Goal: Task Accomplishment & Management: Use online tool/utility

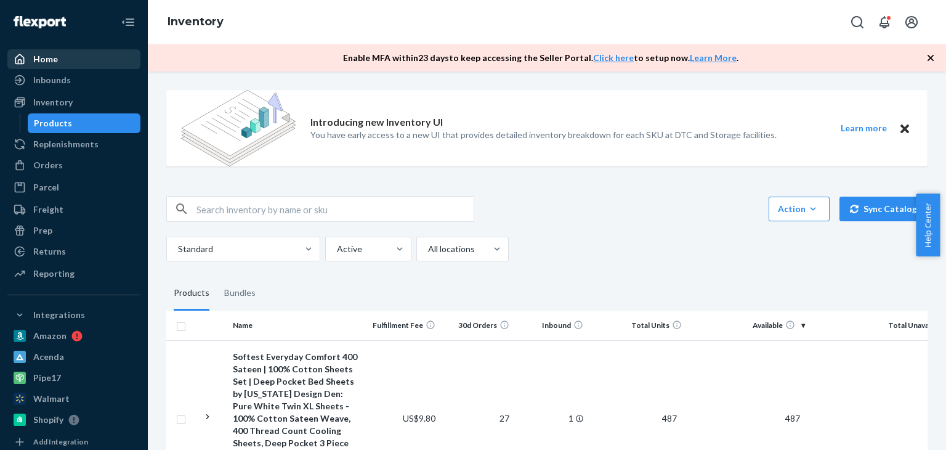
click at [63, 57] on div "Home" at bounding box center [74, 59] width 131 height 17
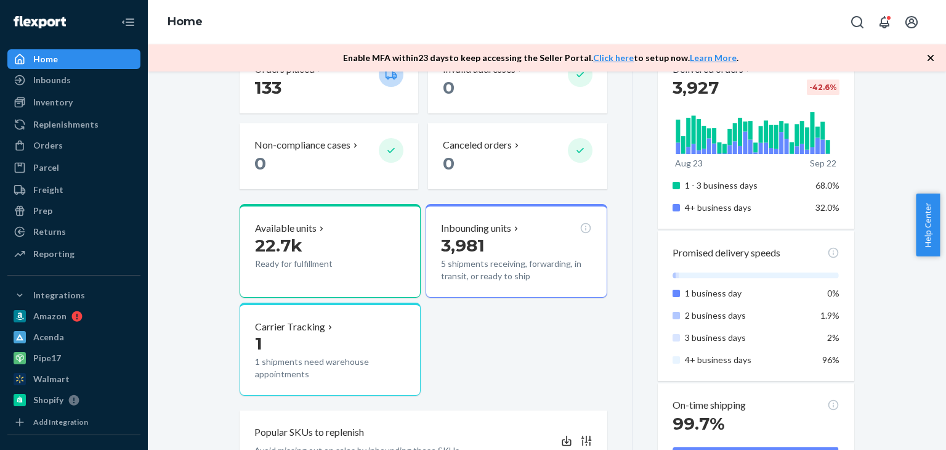
scroll to position [370, 0]
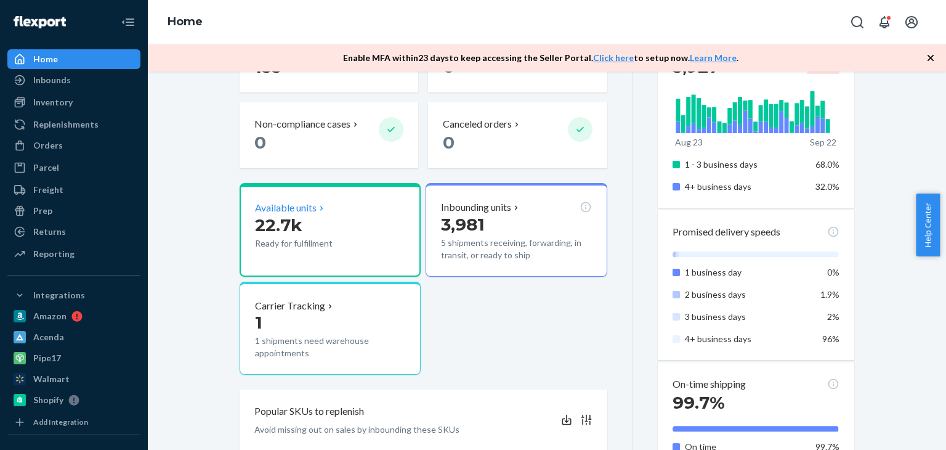
click at [332, 232] on p "22.7k" at bounding box center [312, 225] width 114 height 22
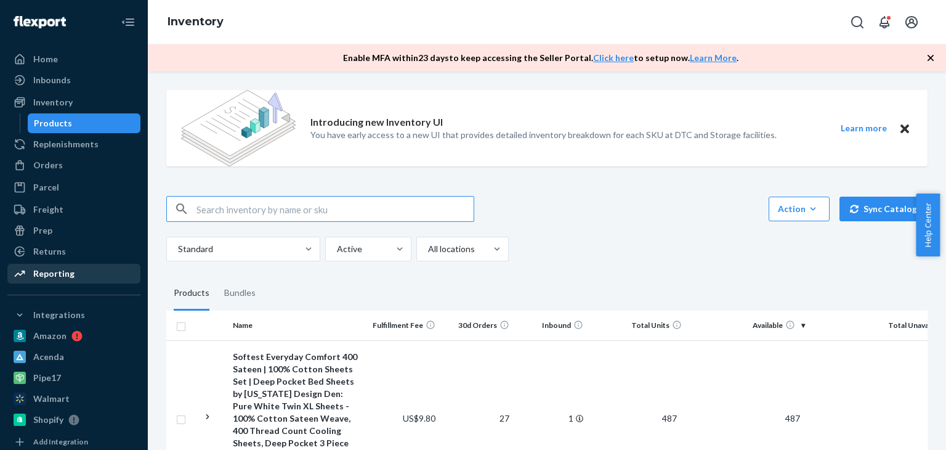
click at [103, 269] on div "Reporting" at bounding box center [74, 273] width 131 height 17
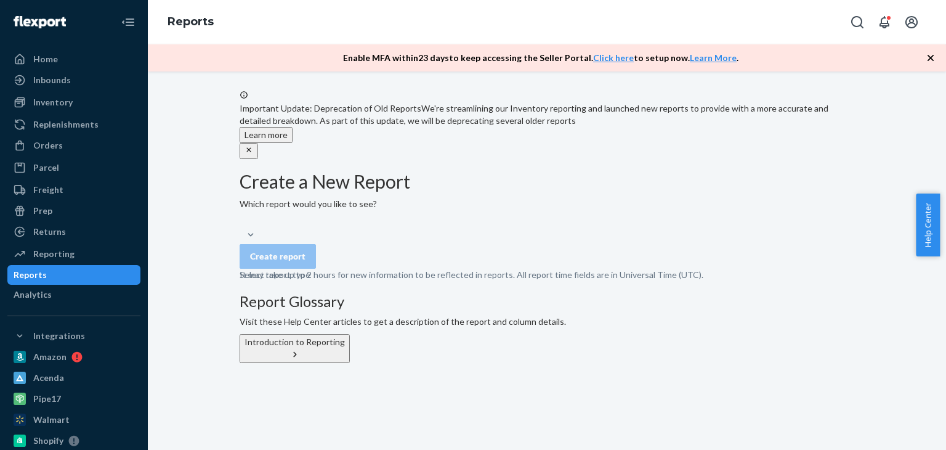
click at [381, 241] on div "Select report type" at bounding box center [547, 228] width 615 height 25
click at [253, 145] on icon "close" at bounding box center [249, 149] width 9 height 9
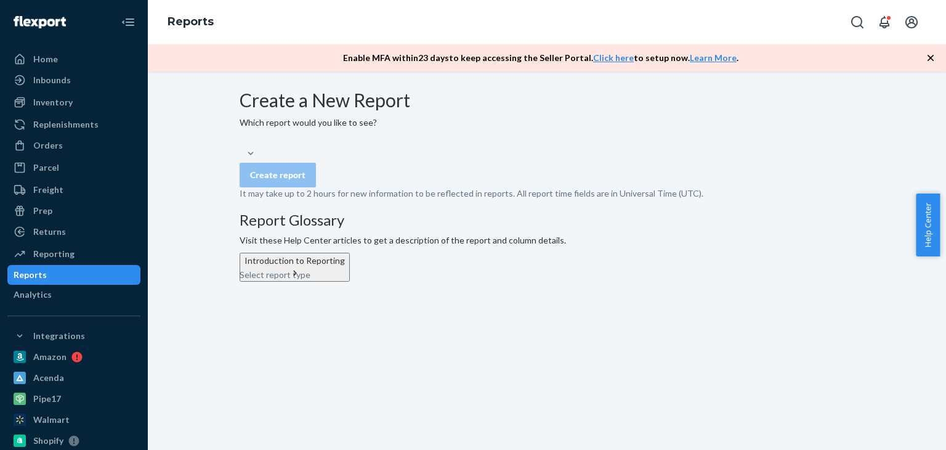
click at [394, 160] on div "Select report type" at bounding box center [547, 147] width 615 height 25
click at [398, 160] on div "Select report type" at bounding box center [547, 147] width 615 height 25
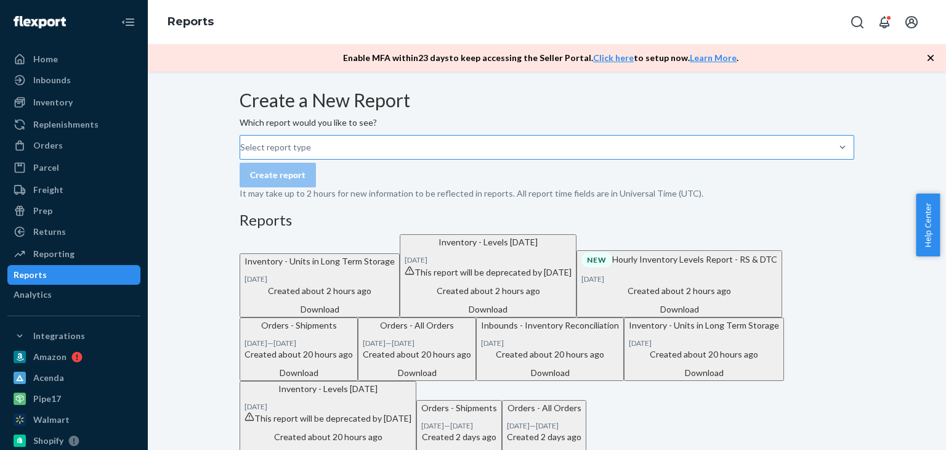
click at [241, 153] on div "Select report type" at bounding box center [240, 147] width 1 height 12
click at [241, 153] on input "Select report type" at bounding box center [240, 147] width 1 height 12
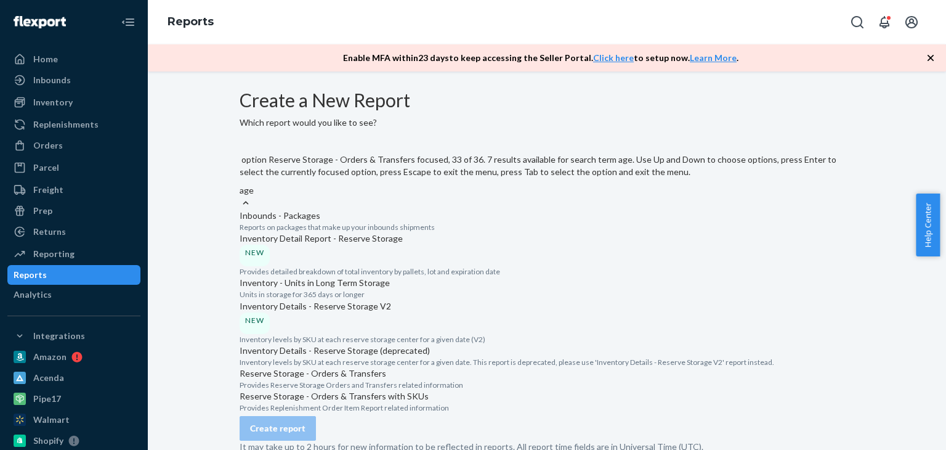
scroll to position [240, 0]
type input "age"
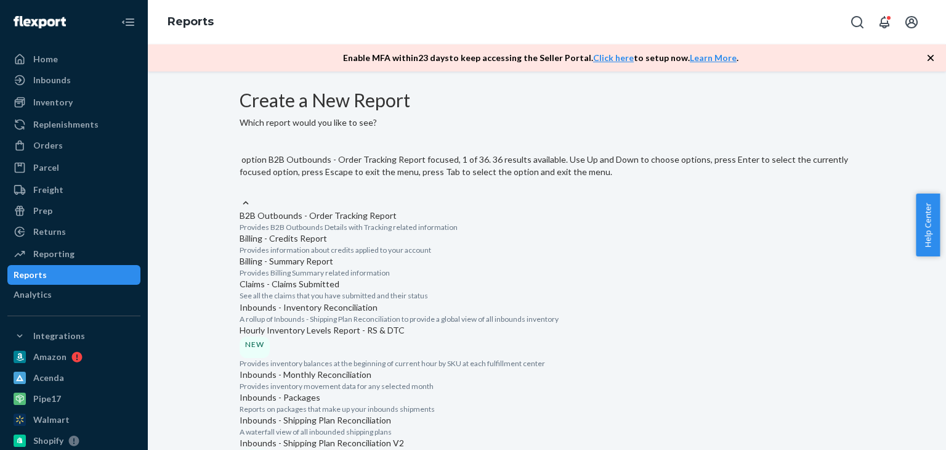
click at [241, 184] on input "option B2B Outbounds - Order Tracking Report focused, 1 of 36. 36 results avail…" at bounding box center [240, 190] width 1 height 12
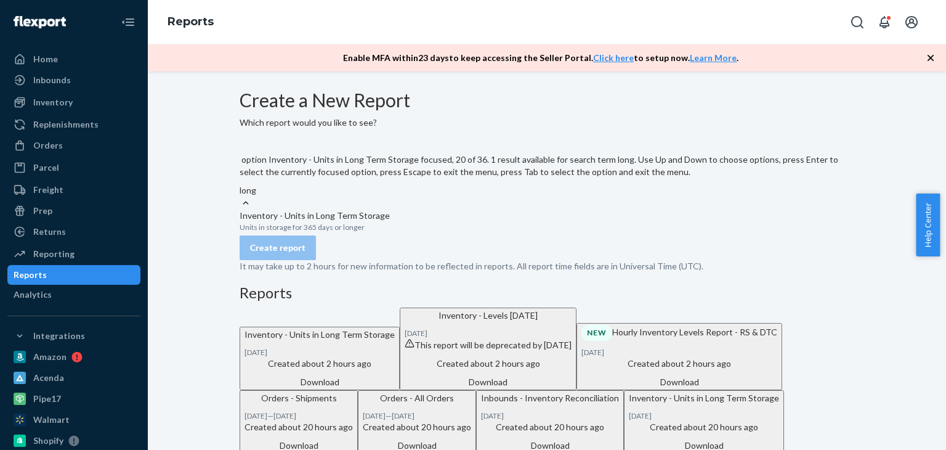
type input "long"
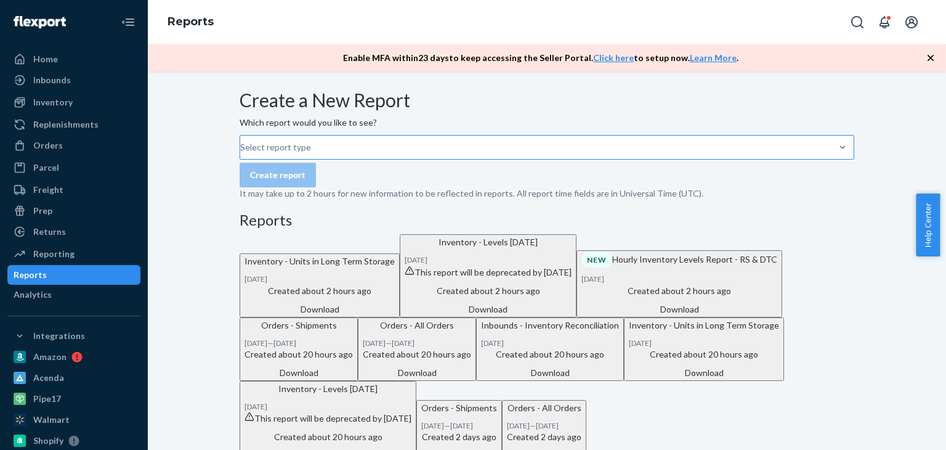
click at [499, 172] on form "Create a New Report Which report would you like to see? Select report type Crea…" at bounding box center [547, 145] width 615 height 110
click at [79, 60] on div "Home" at bounding box center [74, 59] width 131 height 17
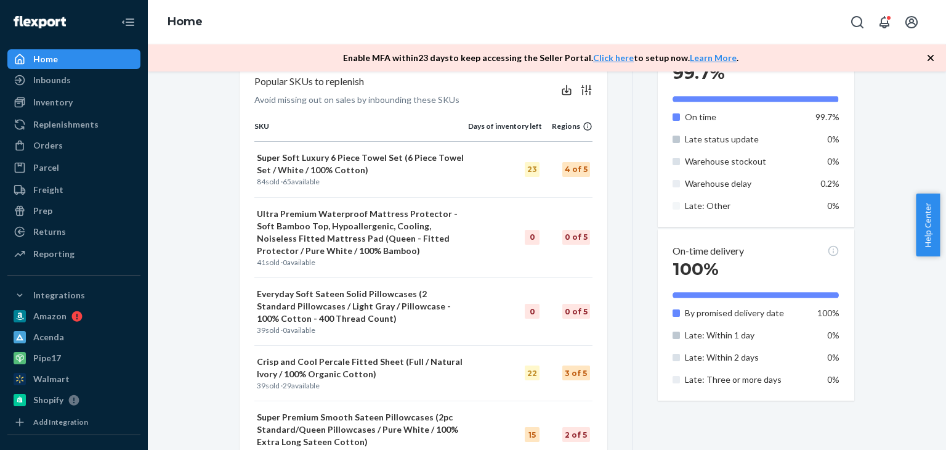
scroll to position [678, 0]
